Goal: Information Seeking & Learning: Check status

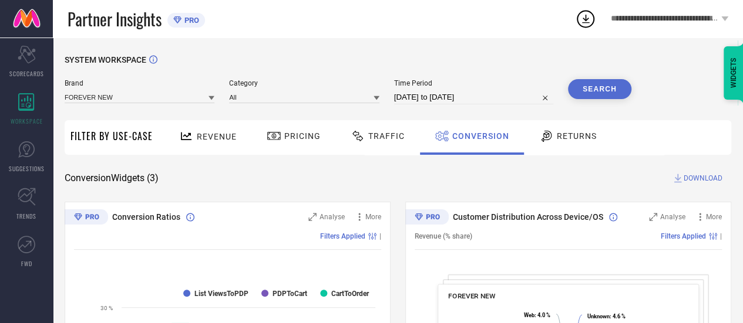
select select "7"
select select "2025"
select select "8"
select select "2025"
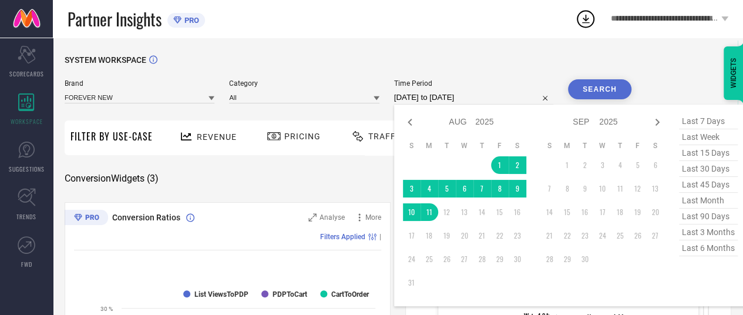
click at [426, 102] on input "[DATE] to [DATE]" at bounding box center [473, 97] width 159 height 14
click at [501, 192] on td "8" at bounding box center [500, 189] width 18 height 18
type input "[DATE] to [DATE]"
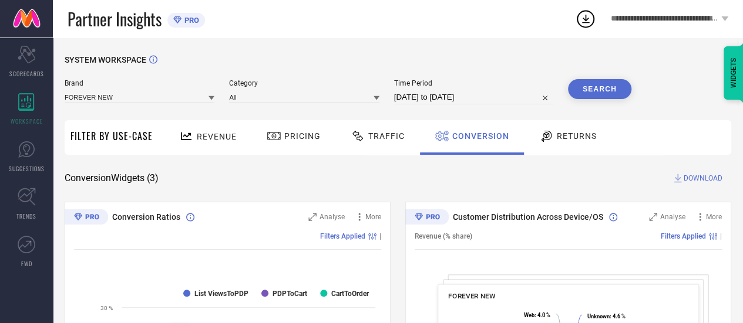
click at [590, 89] on button "Search" at bounding box center [599, 89] width 63 height 20
select select "7"
select select "2025"
select select "8"
select select "2025"
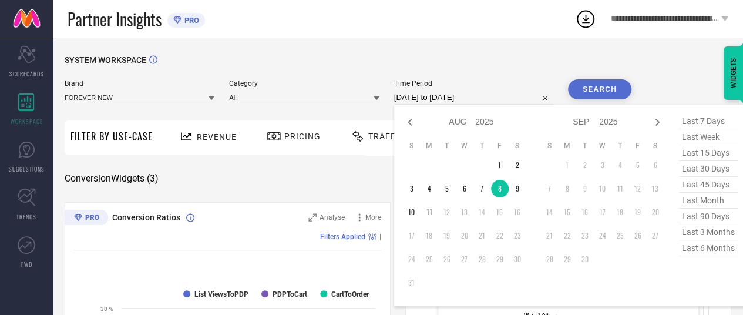
click at [416, 96] on input "[DATE] to [DATE]" at bounding box center [473, 97] width 159 height 14
click at [446, 191] on td "5" at bounding box center [447, 189] width 18 height 18
type input "[DATE] to [DATE]"
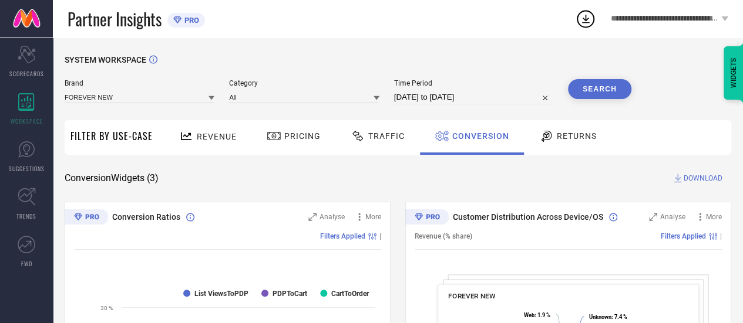
click at [618, 90] on button "Search" at bounding box center [599, 89] width 63 height 20
click at [597, 92] on button "Search" at bounding box center [599, 89] width 63 height 20
select select "7"
select select "2025"
select select "8"
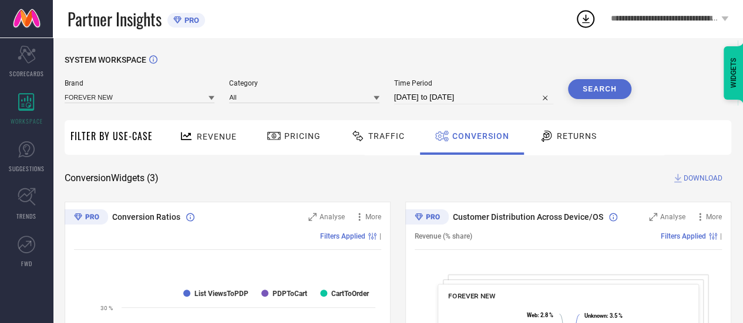
select select "2025"
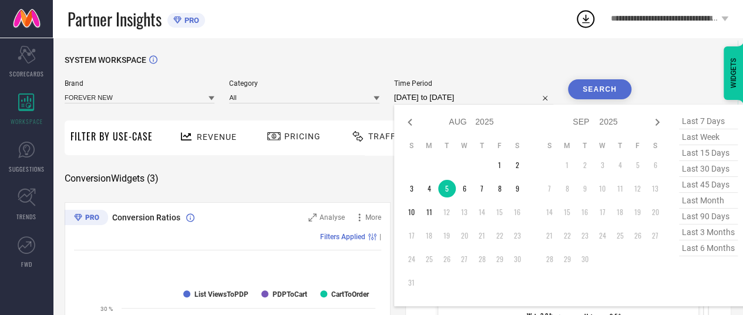
click at [425, 100] on input "[DATE] to [DATE]" at bounding box center [473, 97] width 159 height 14
click at [470, 188] on td "6" at bounding box center [465, 189] width 18 height 18
type input "[DATE] to [DATE]"
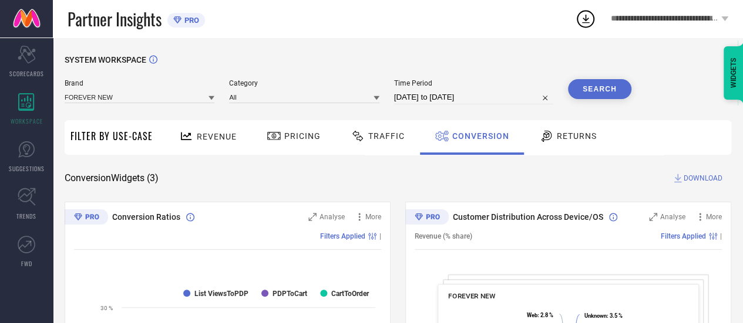
click at [593, 87] on button "Search" at bounding box center [599, 89] width 63 height 20
drag, startPoint x: 440, startPoint y: 90, endPoint x: 441, endPoint y: 104, distance: 14.1
click at [441, 104] on div "Time Period [DATE] to [DATE]" at bounding box center [473, 91] width 159 height 25
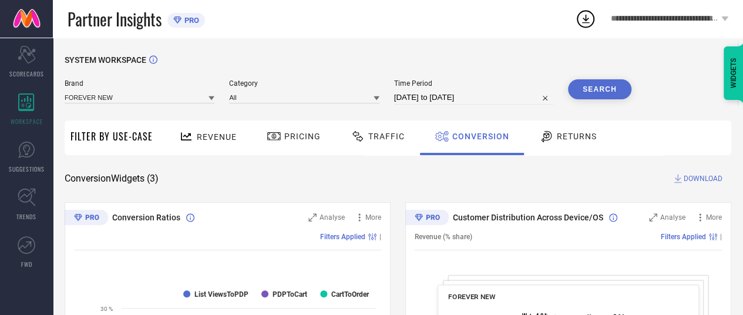
select select "7"
select select "2025"
select select "8"
select select "2025"
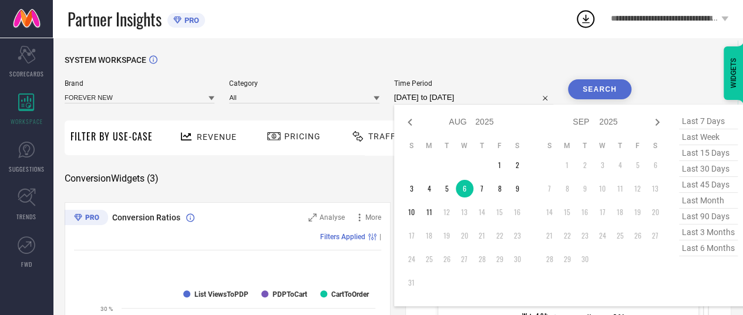
click at [441, 104] on input "[DATE] to [DATE]" at bounding box center [473, 97] width 159 height 14
click at [481, 186] on td "7" at bounding box center [482, 189] width 18 height 18
type input "[DATE] to [DATE]"
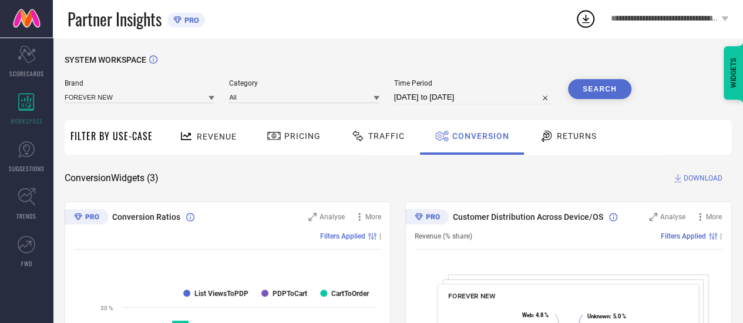
click at [590, 92] on button "Search" at bounding box center [599, 89] width 63 height 20
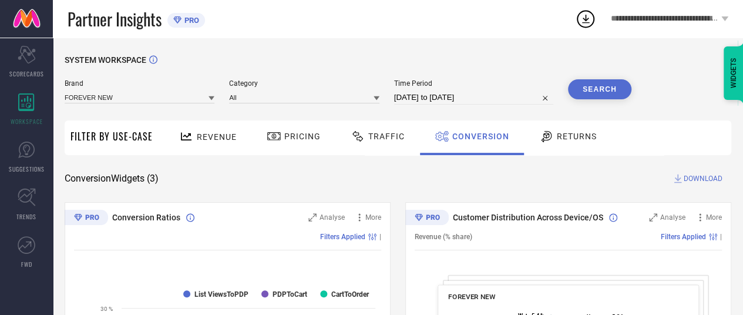
select select "7"
select select "2025"
select select "8"
select select "2025"
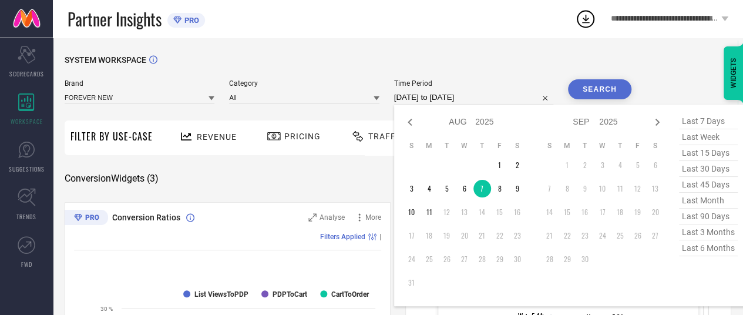
click at [437, 99] on input "[DATE] to [DATE]" at bounding box center [473, 97] width 159 height 14
click at [499, 193] on td "8" at bounding box center [500, 189] width 18 height 18
type input "[DATE] to [DATE]"
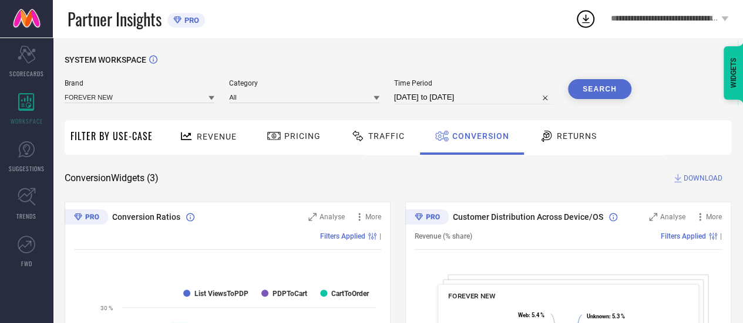
click at [582, 82] on button "Search" at bounding box center [599, 89] width 63 height 20
select select "7"
select select "2025"
select select "8"
select select "2025"
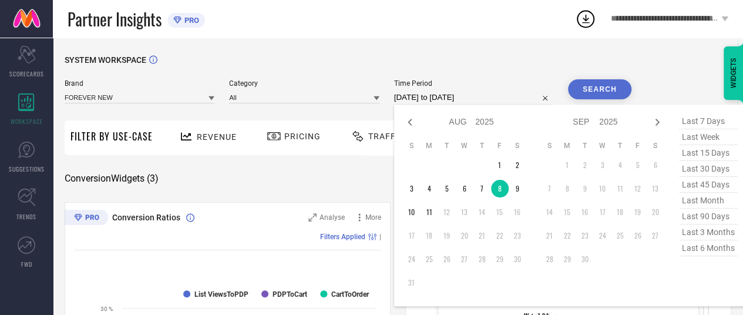
click at [480, 103] on input "[DATE] to [DATE]" at bounding box center [473, 97] width 159 height 14
click at [515, 195] on td "9" at bounding box center [517, 189] width 18 height 18
type input "[DATE] to [DATE]"
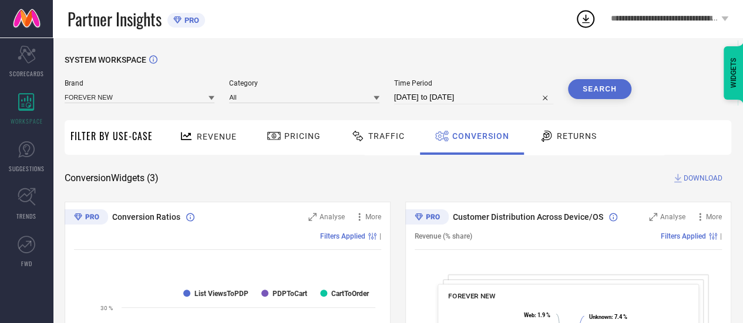
click at [605, 90] on button "Search" at bounding box center [599, 89] width 63 height 20
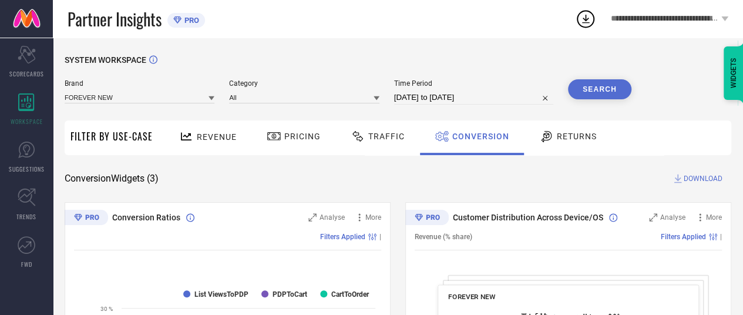
select select "7"
select select "2025"
select select "8"
select select "2025"
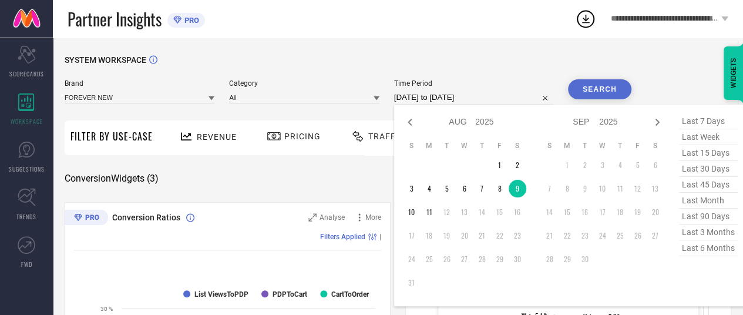
click at [466, 99] on input "[DATE] to [DATE]" at bounding box center [473, 97] width 159 height 14
click at [412, 216] on td "10" at bounding box center [412, 212] width 18 height 18
type input "[DATE] to [DATE]"
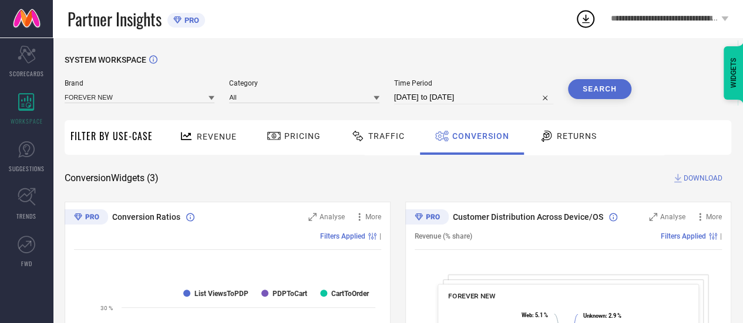
click at [582, 89] on button "Search" at bounding box center [599, 89] width 63 height 20
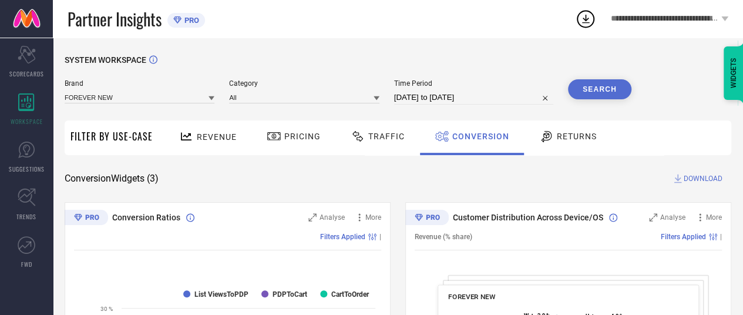
select select "7"
select select "2025"
select select "8"
select select "2025"
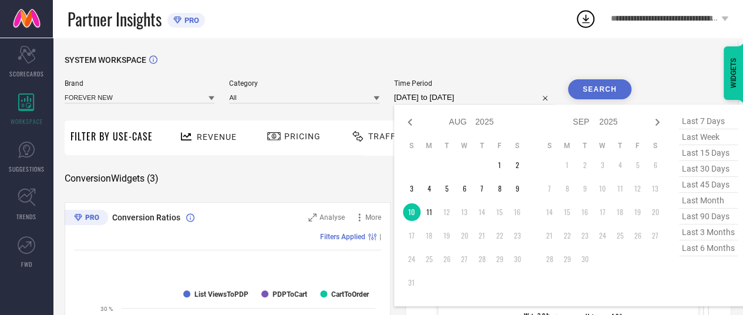
click at [473, 102] on input "[DATE] to [DATE]" at bounding box center [473, 97] width 159 height 14
click at [425, 215] on td "11" at bounding box center [429, 212] width 18 height 18
type input "[DATE] to [DATE]"
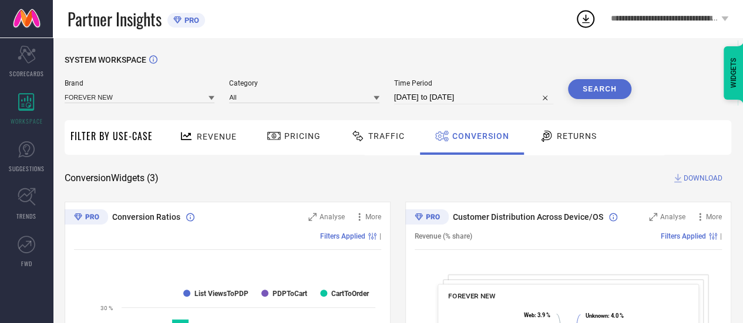
click at [594, 86] on button "Search" at bounding box center [599, 89] width 63 height 20
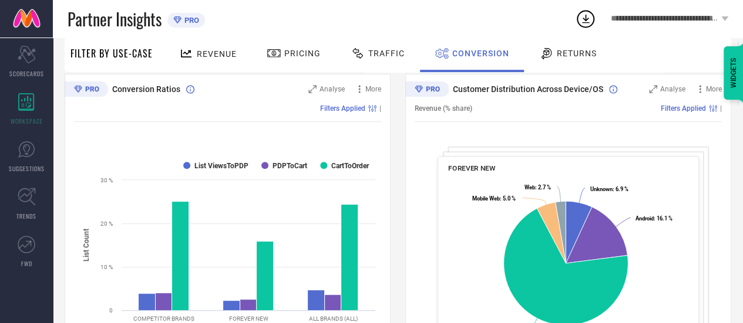
scroll to position [348, 0]
